Goal: Transaction & Acquisition: Purchase product/service

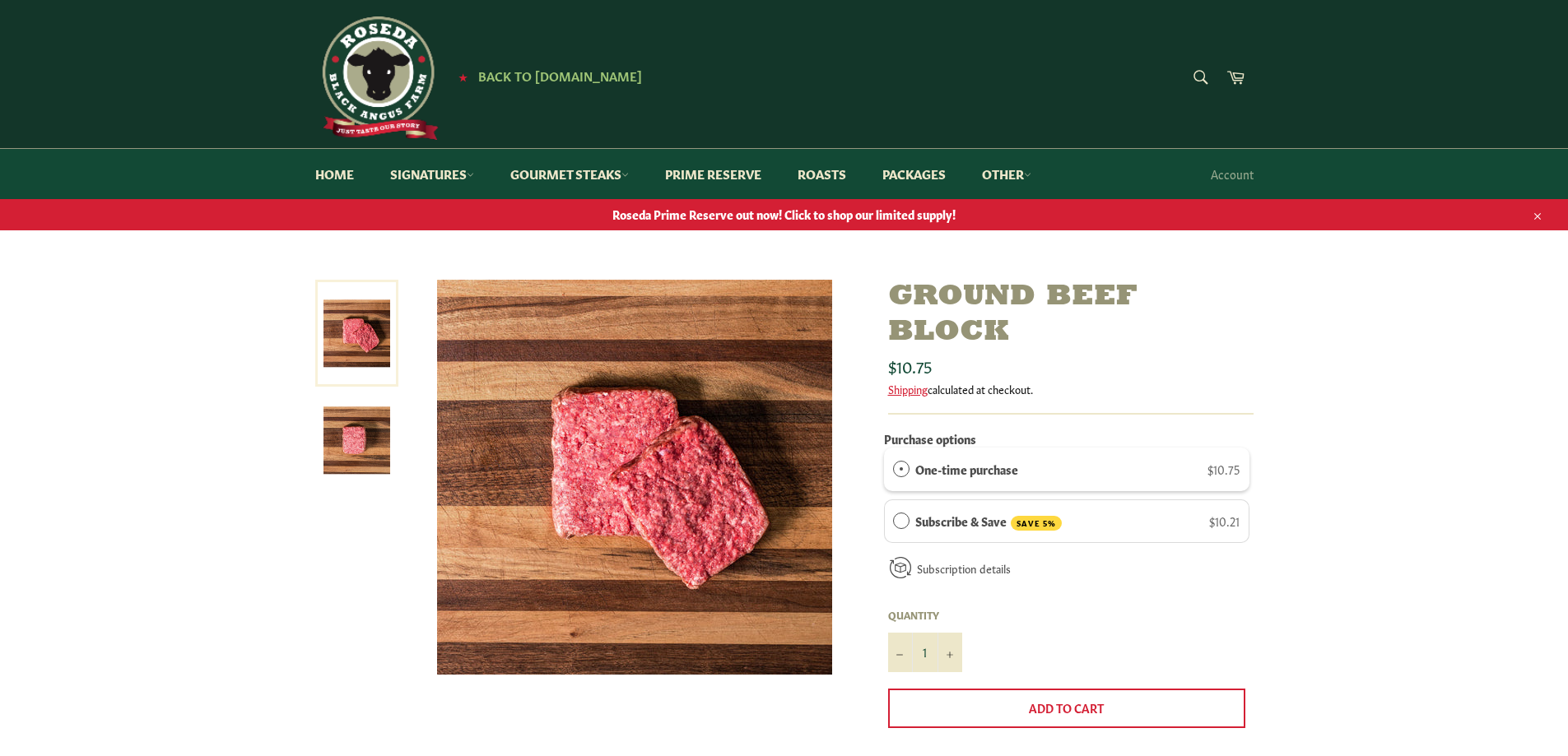
click at [404, 69] on img at bounding box center [377, 78] width 123 height 123
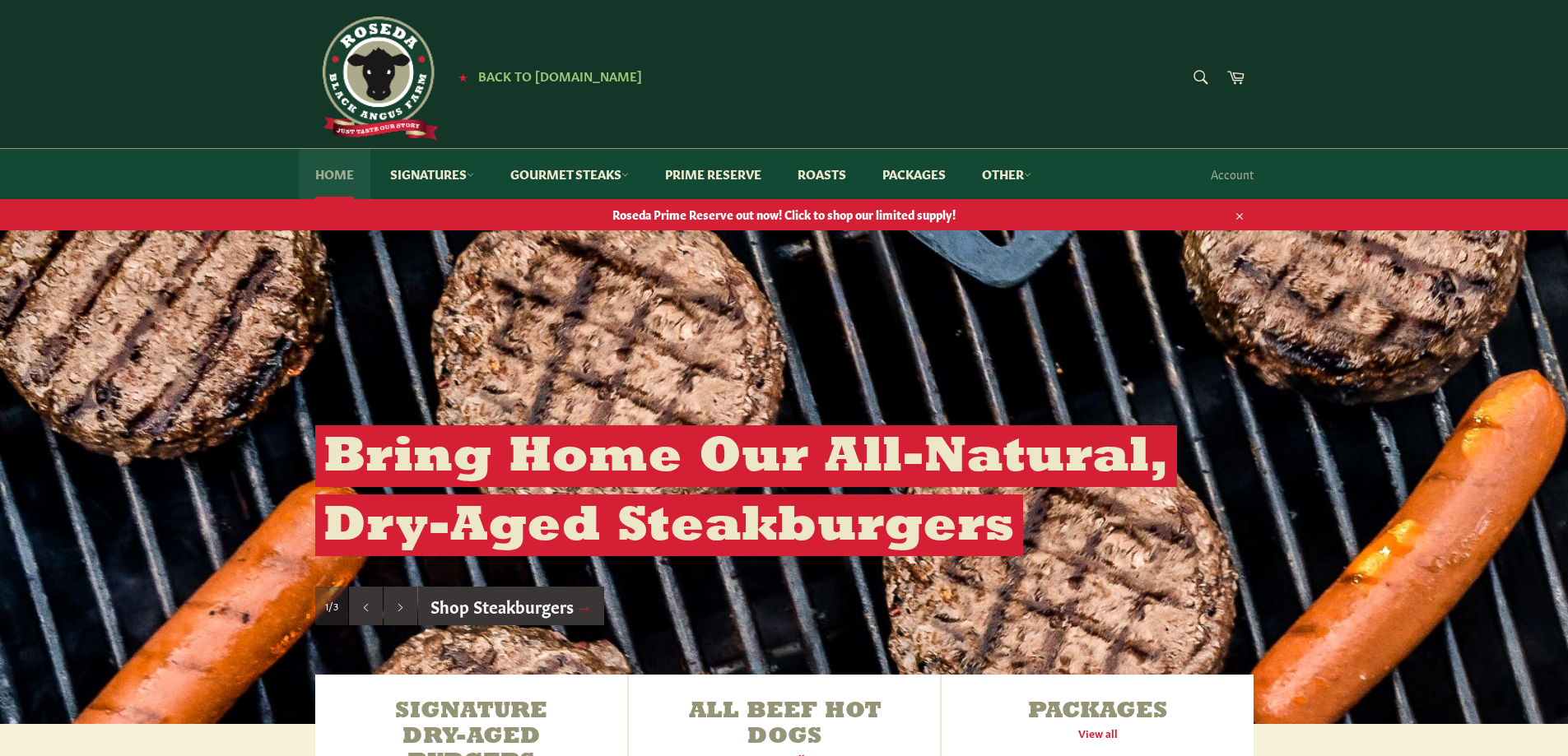
click at [344, 177] on link "Home" at bounding box center [334, 174] width 72 height 50
click at [339, 172] on link "Home" at bounding box center [334, 174] width 72 height 50
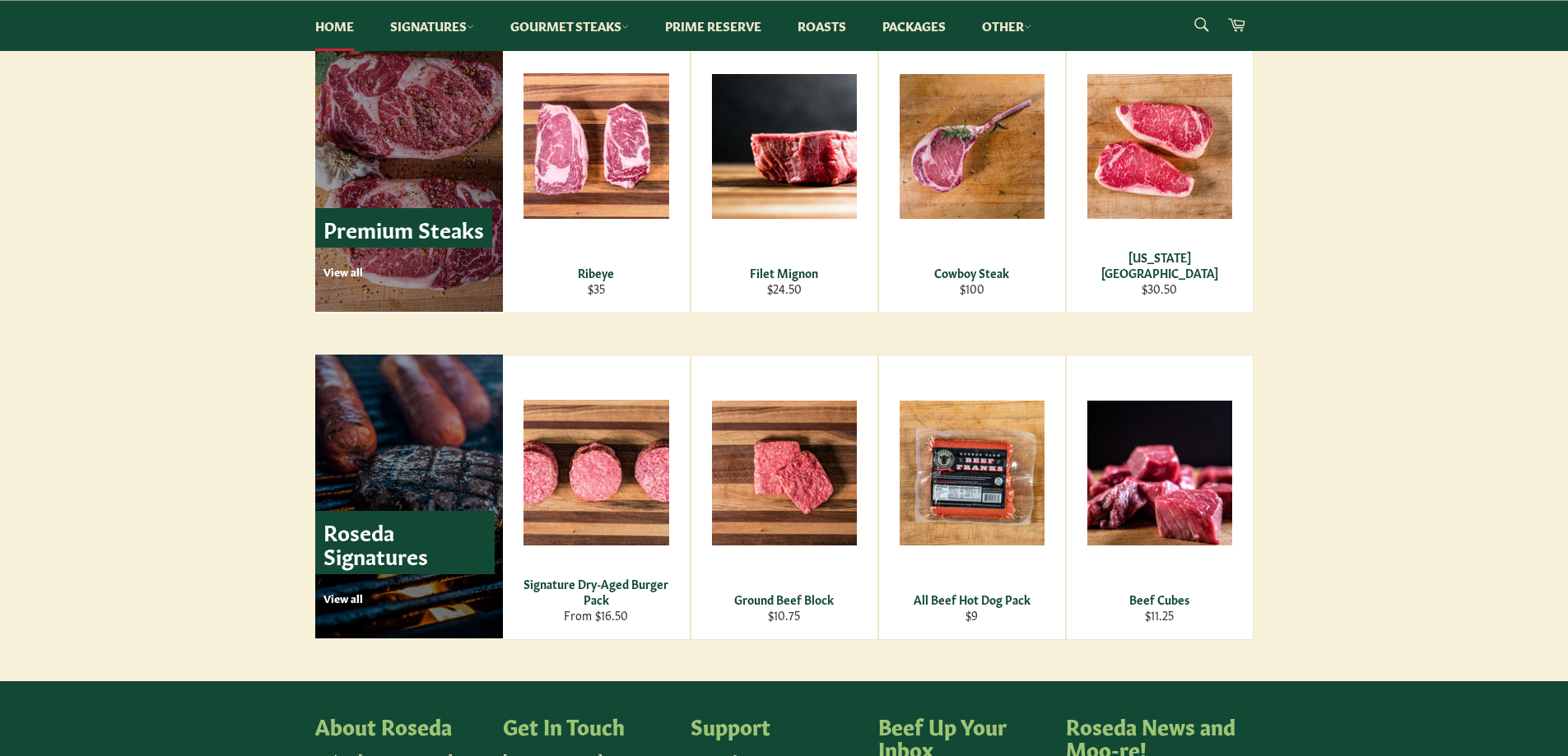
scroll to position [2057, 0]
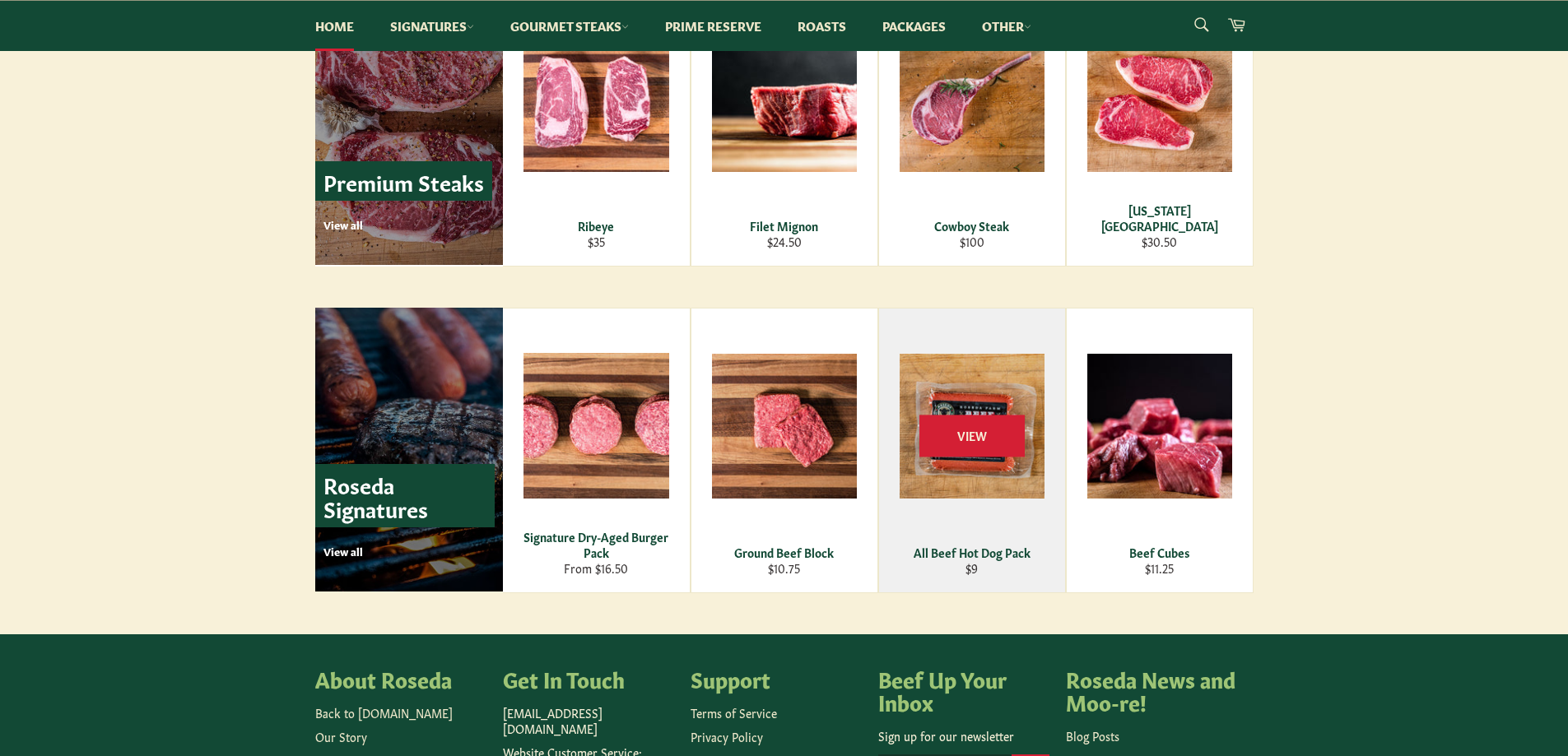
click at [984, 381] on div "View" at bounding box center [973, 450] width 186 height 284
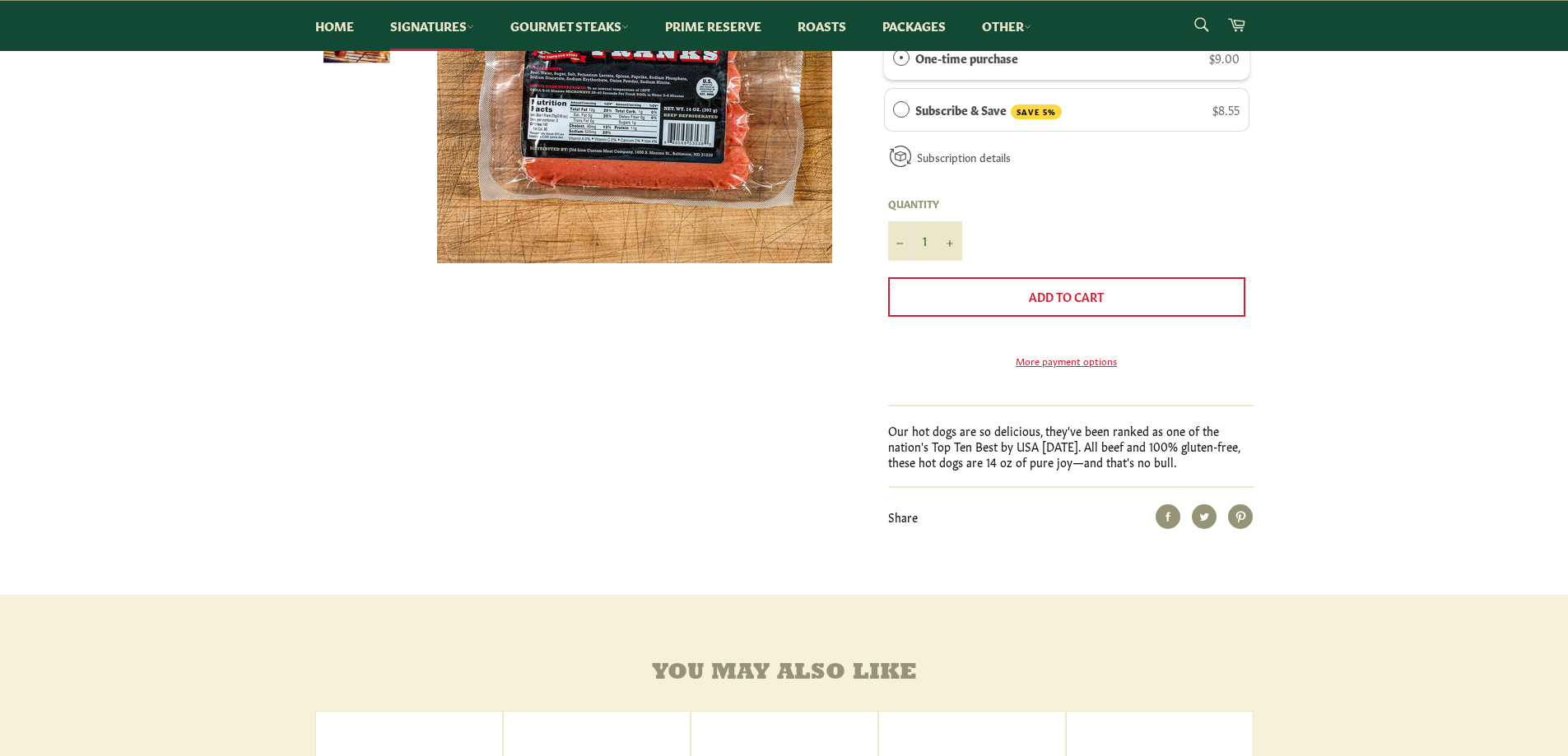
scroll to position [247, 0]
